Goal: Task Accomplishment & Management: Complete application form

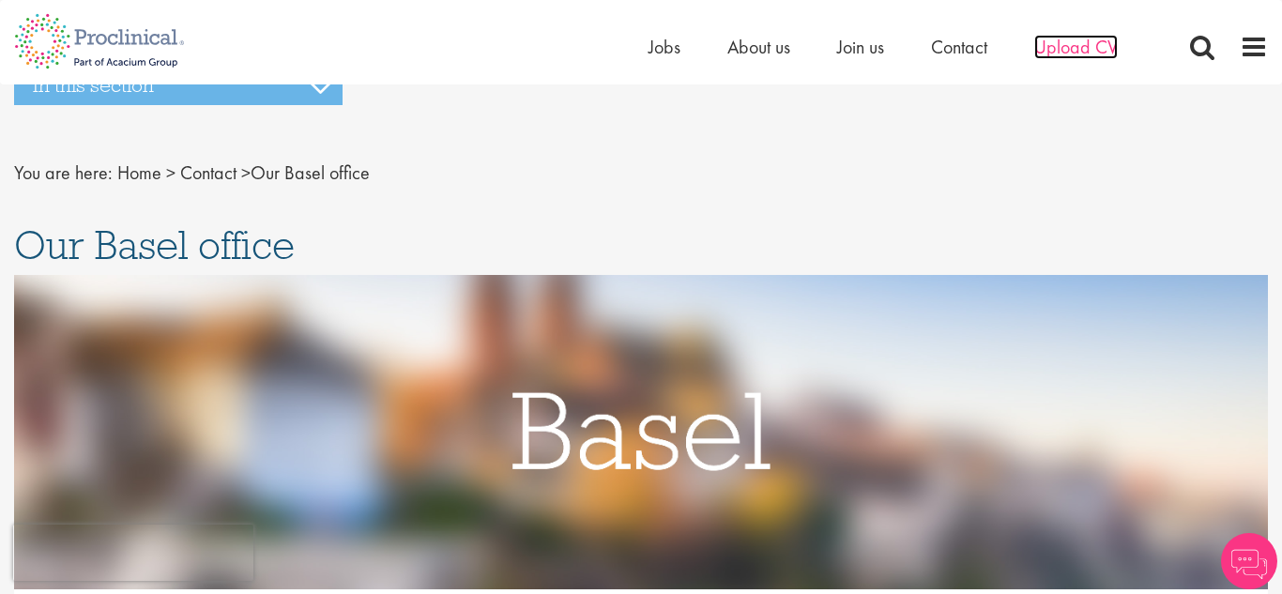
click at [1080, 47] on span "Upload CV" at bounding box center [1077, 47] width 84 height 24
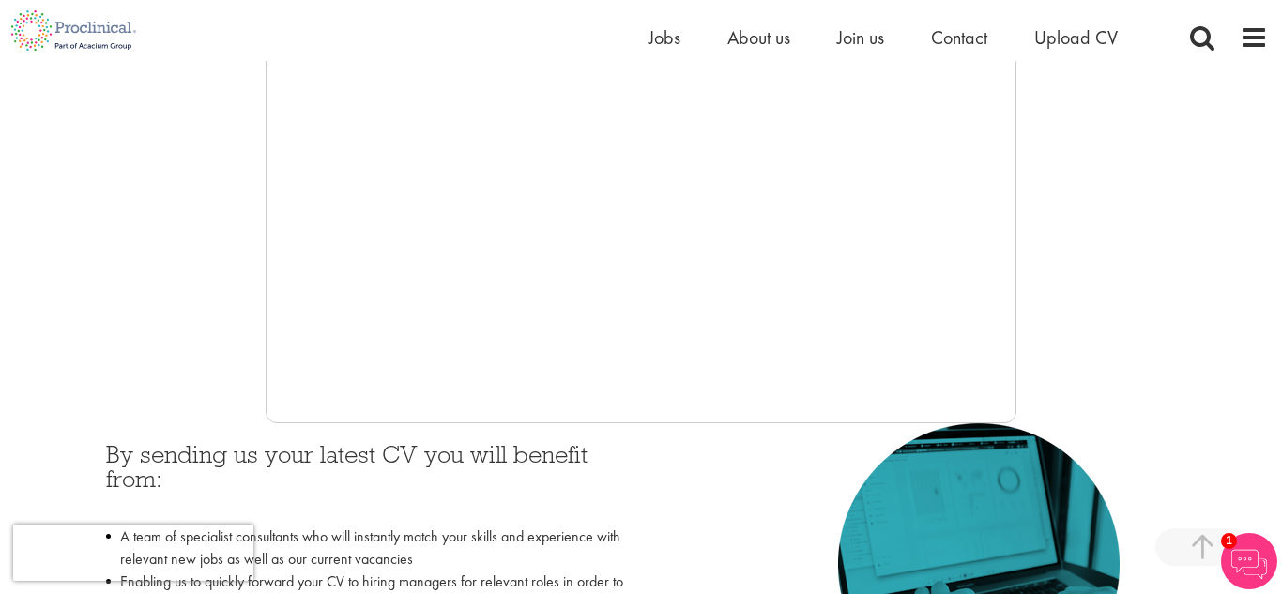
scroll to position [538, 0]
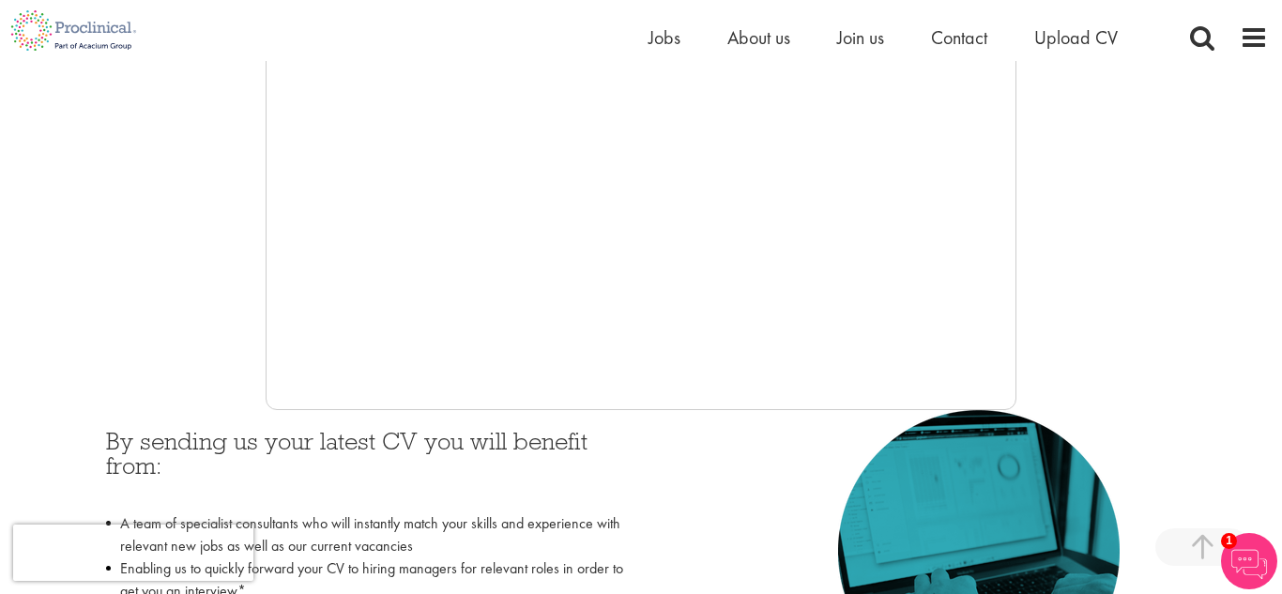
click at [1282, 226] on div "You are here: Home > Upload CV Upload CV Start getting matched with new jobs as…" at bounding box center [641, 184] width 1282 height 1183
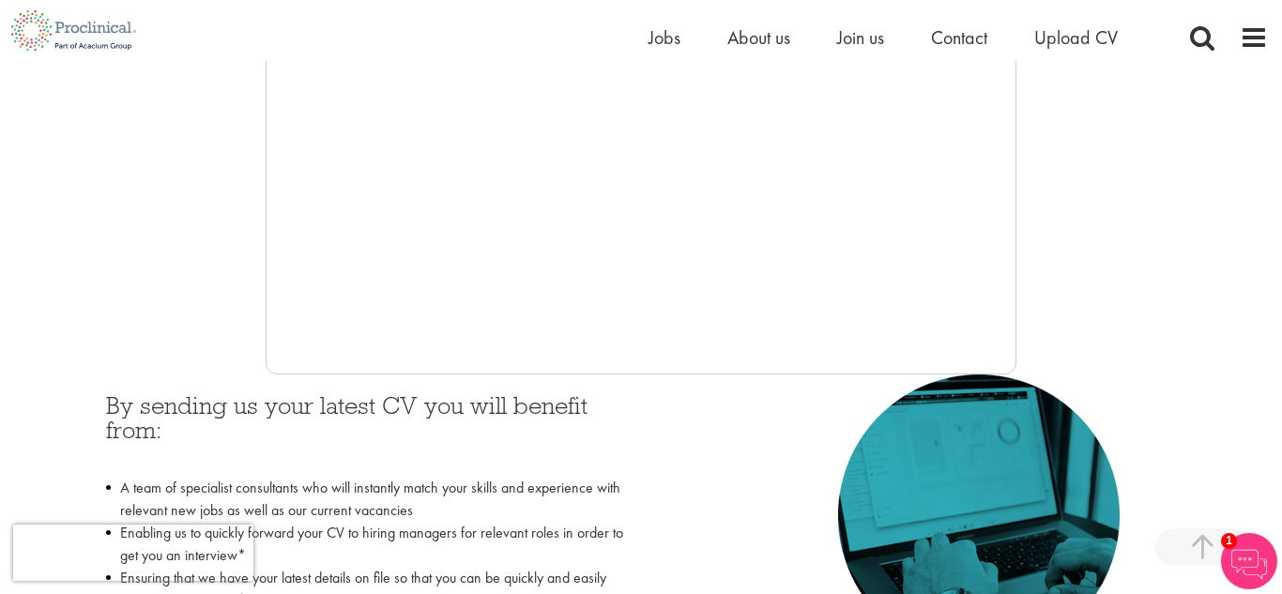
scroll to position [465, 0]
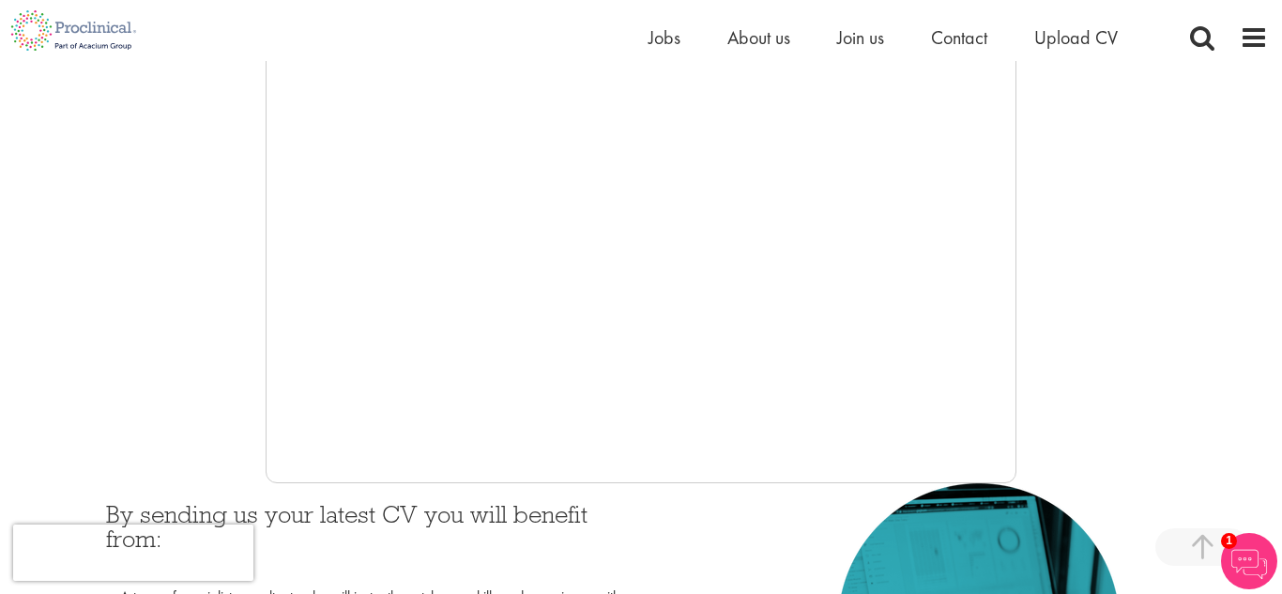
click at [1022, 328] on div at bounding box center [641, 201] width 1254 height 563
drag, startPoint x: 1022, startPoint y: 328, endPoint x: 1021, endPoint y: 366, distance: 38.5
click at [1021, 366] on div at bounding box center [641, 201] width 1254 height 563
click at [877, 34] on span "Join us" at bounding box center [860, 37] width 47 height 24
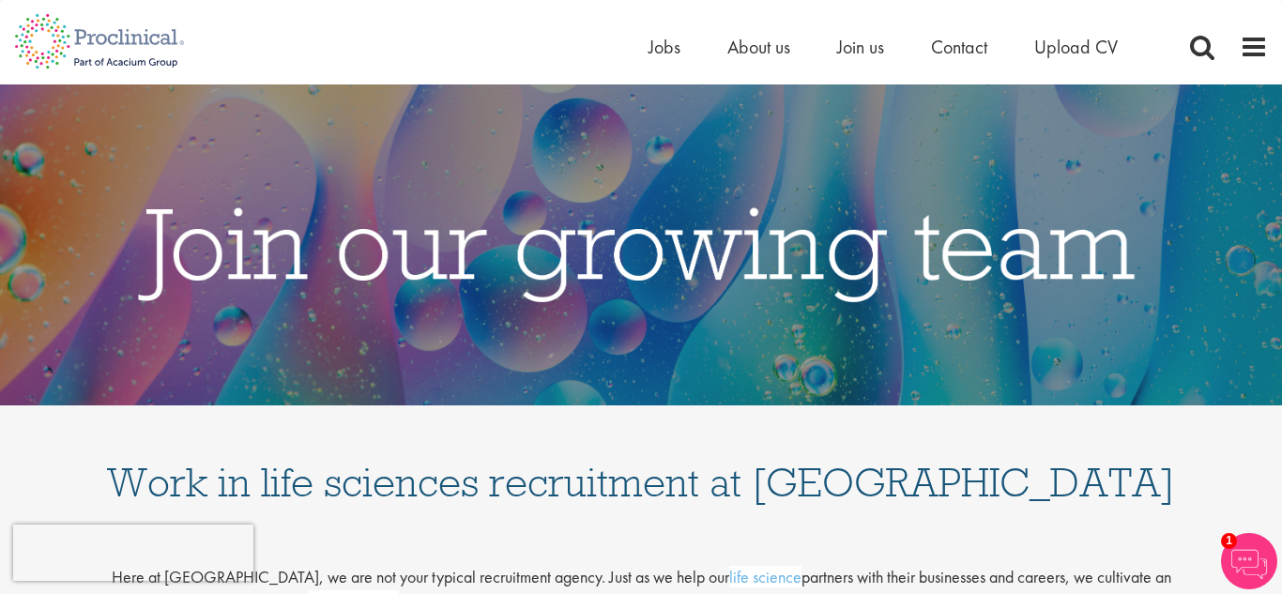
click at [1034, 158] on img at bounding box center [641, 244] width 1282 height 321
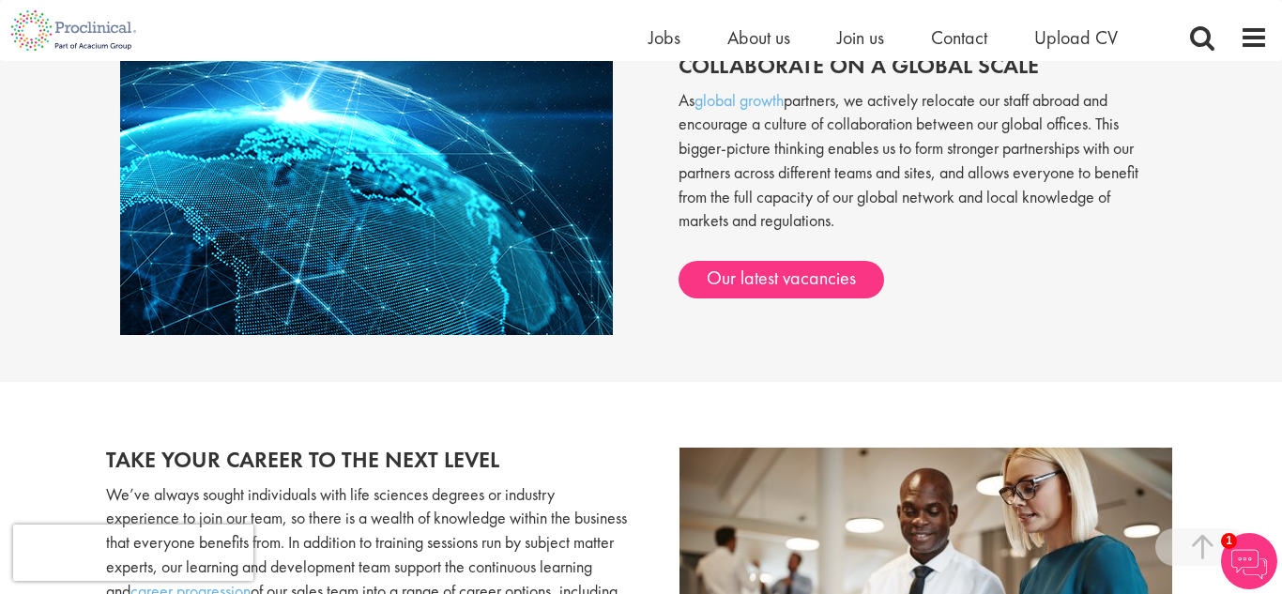
scroll to position [1465, 0]
